Goal: Transaction & Acquisition: Purchase product/service

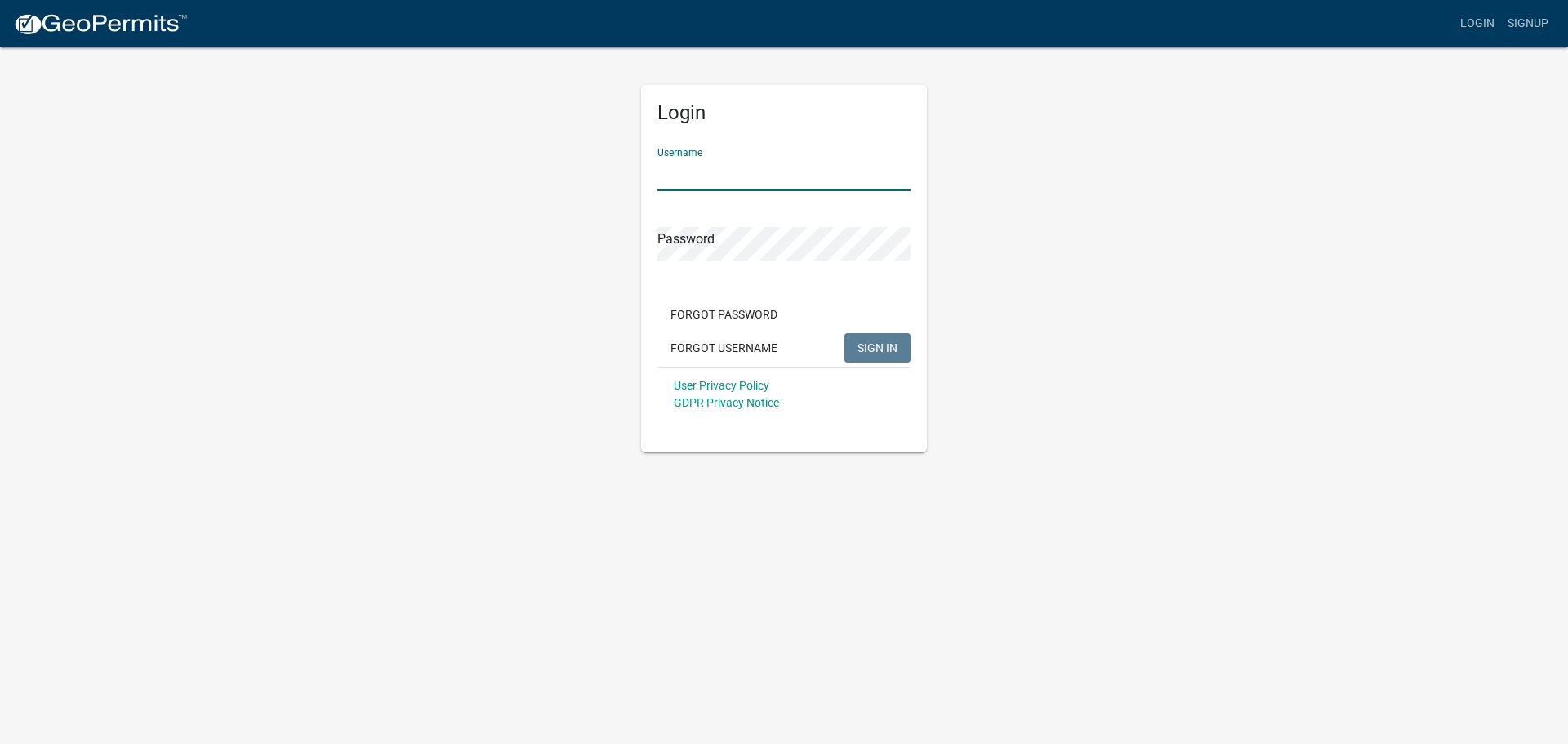
click at [705, 180] on input "Username" at bounding box center [784, 175] width 253 height 33
type input "dggraphics"
click at [845, 333] on button "SIGN IN" at bounding box center [877, 347] width 66 height 29
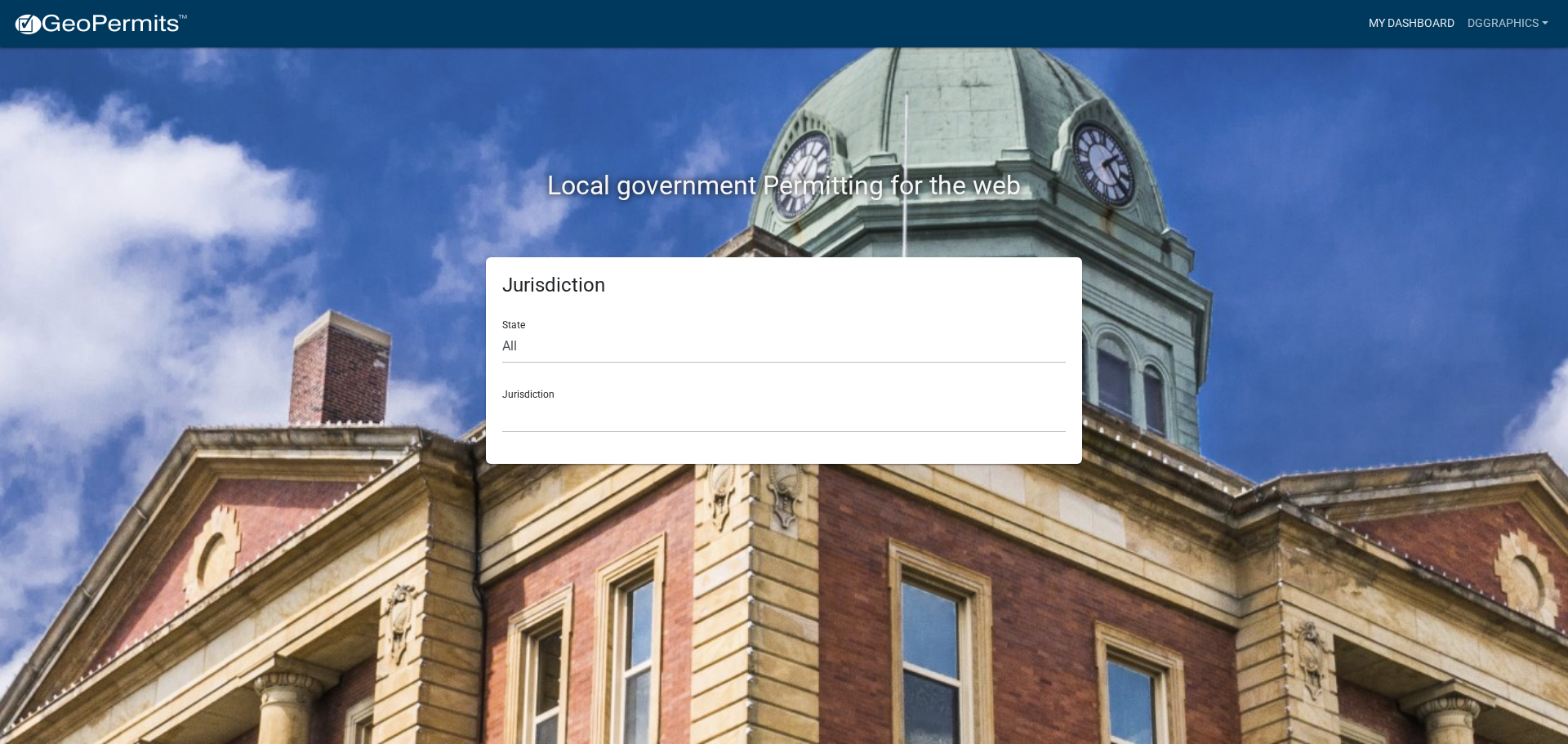
click at [1411, 17] on link "My Dashboard" at bounding box center [1412, 23] width 99 height 31
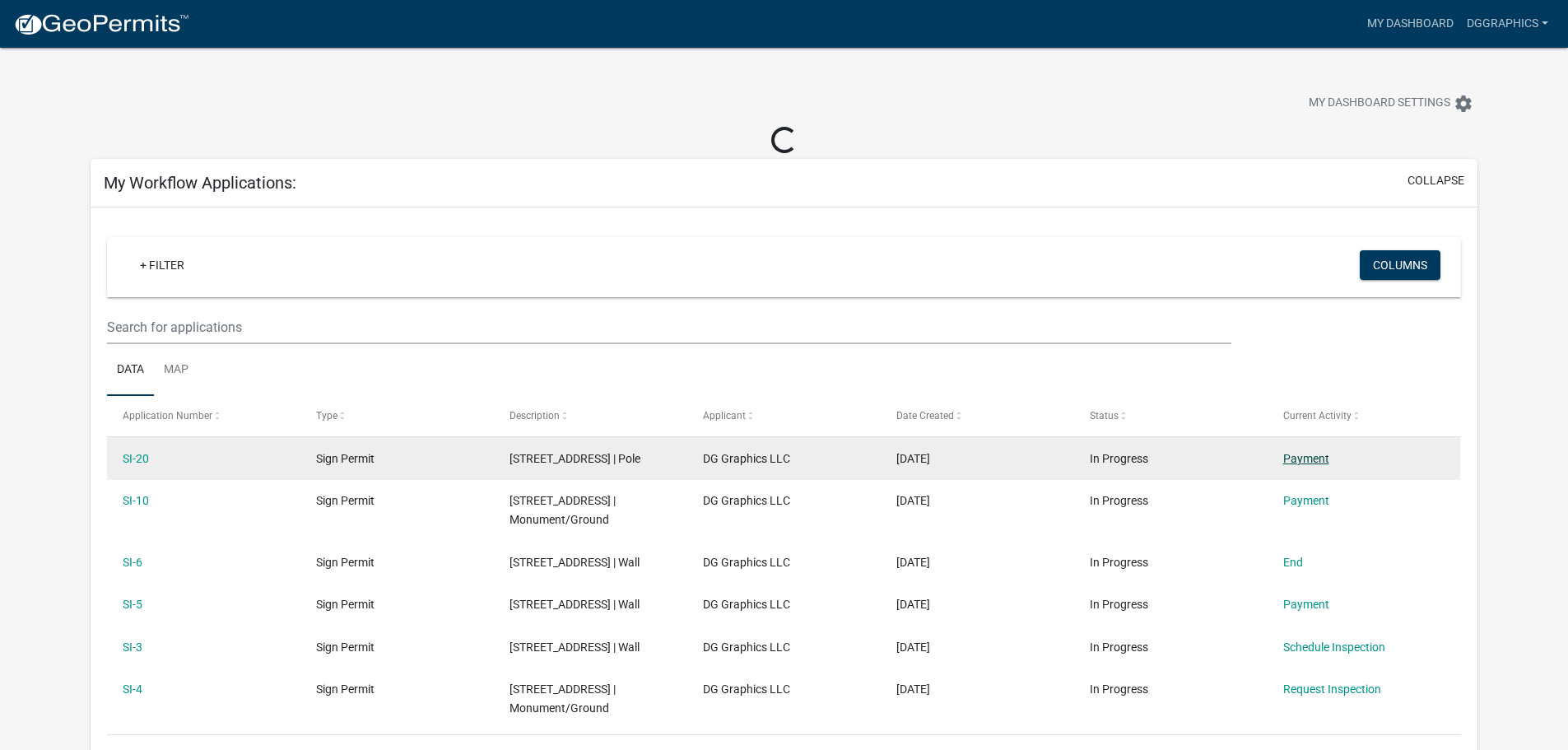
click at [1307, 455] on link "Payment" at bounding box center [1306, 459] width 46 height 13
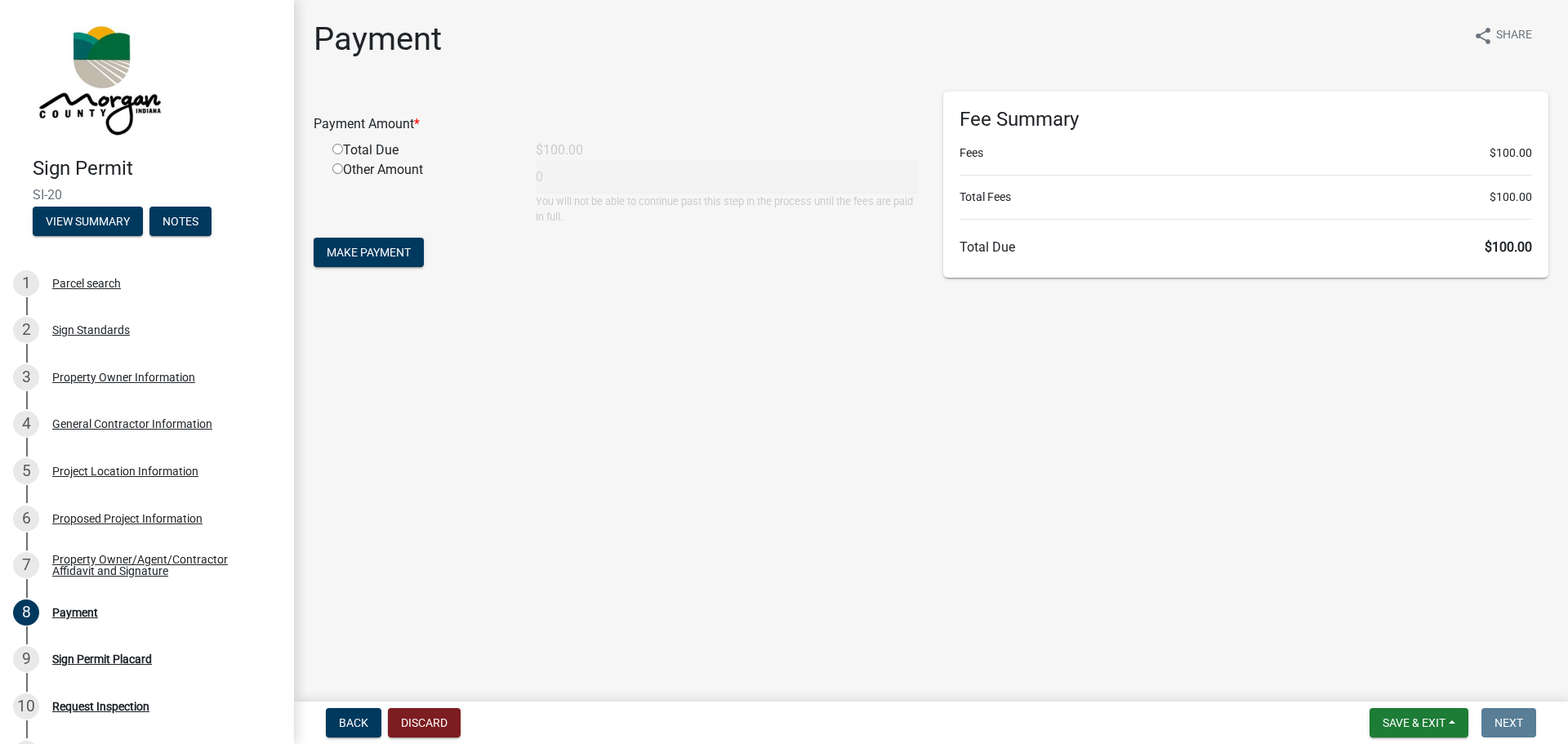
click at [339, 154] on input "radio" at bounding box center [337, 149] width 11 height 11
radio input "true"
type input "100"
click at [365, 261] on button "Make Payment" at bounding box center [368, 251] width 110 height 29
